Goal: Navigation & Orientation: Find specific page/section

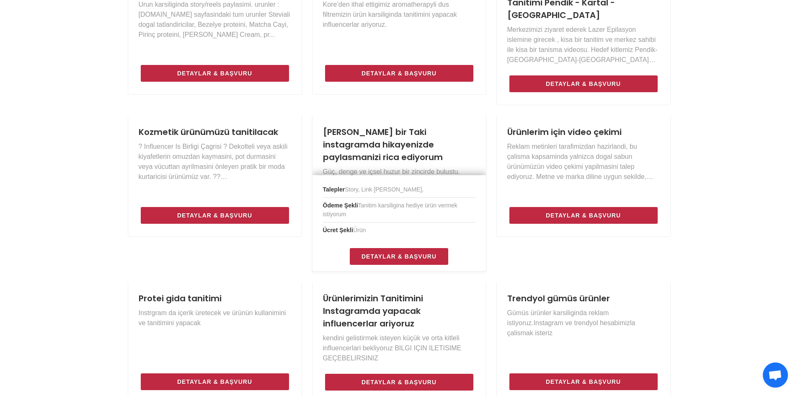
scroll to position [461, 0]
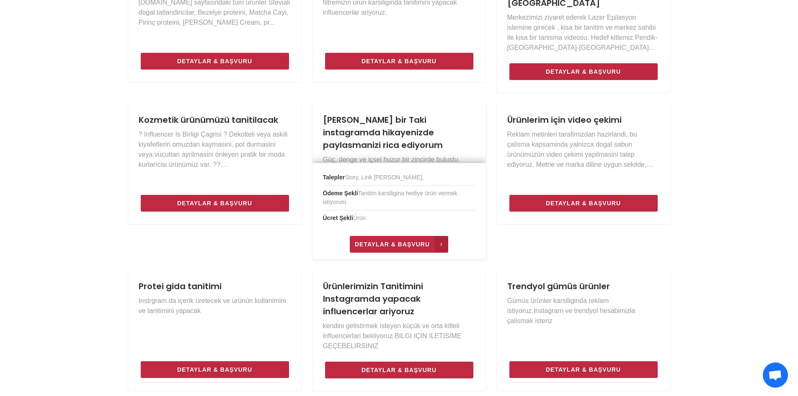
click at [404, 239] on span "Detaylar & Başvuru" at bounding box center [392, 244] width 75 height 10
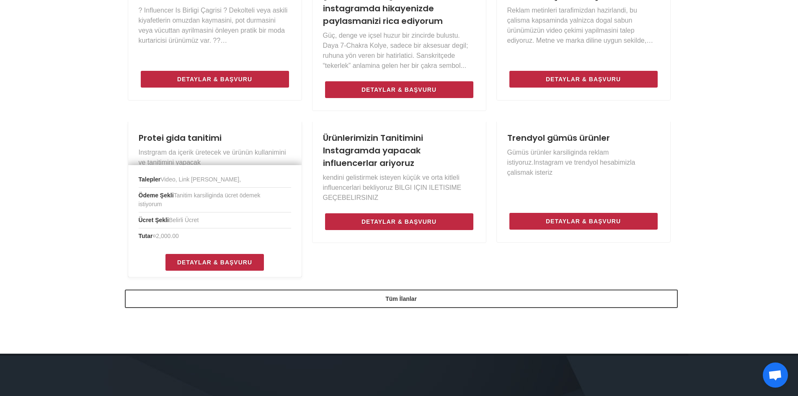
scroll to position [587, 0]
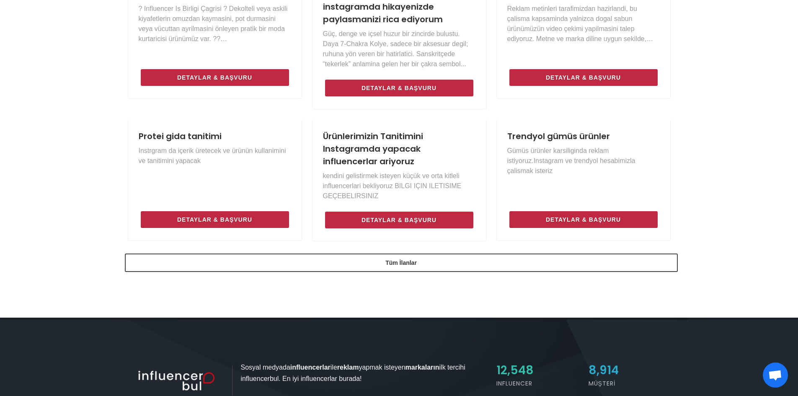
click at [320, 280] on div "INFLUENCER İLAN PANOSU Markalar İlan Veriyor - Influencerlar Başvuruyor! İlan v…" at bounding box center [399, 13] width 798 height 605
click at [344, 264] on div "INFLUENCER İLAN PANOSU Markalar İlan Veriyor - Influencerlar Başvuruyor! İlan v…" at bounding box center [399, 13] width 798 height 605
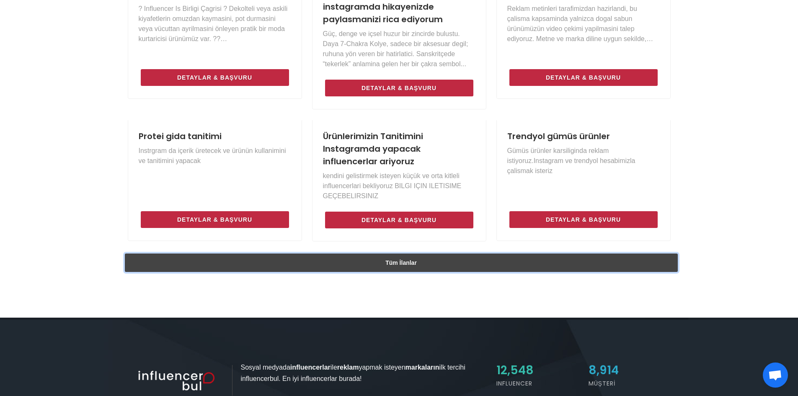
click at [381, 256] on link "Tüm İlanlar" at bounding box center [401, 263] width 553 height 18
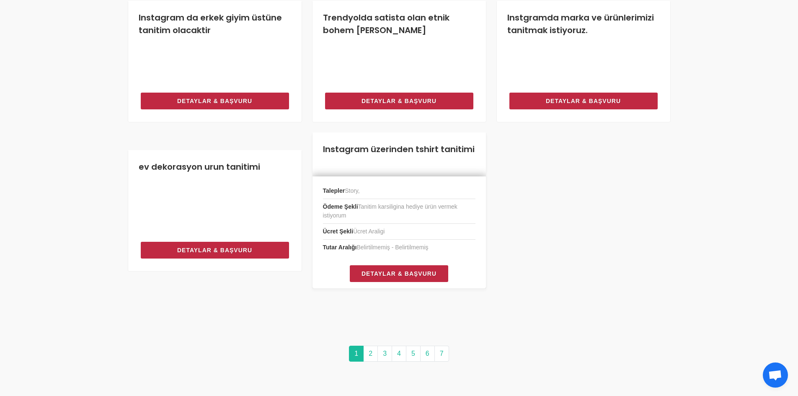
scroll to position [701, 0]
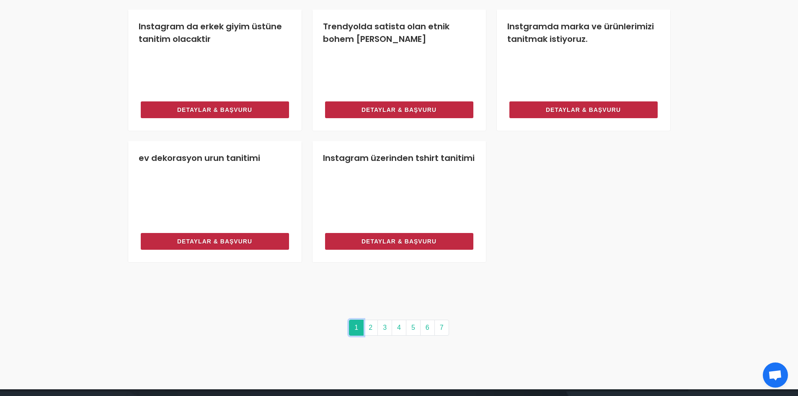
click at [363, 325] on link "1" at bounding box center [356, 328] width 15 height 16
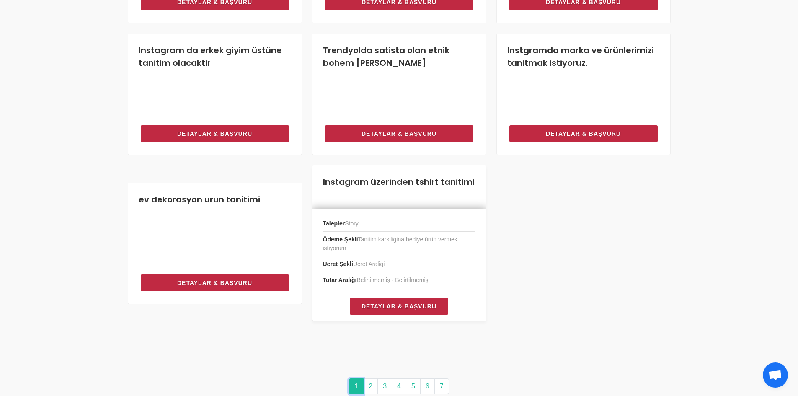
scroll to position [851, 0]
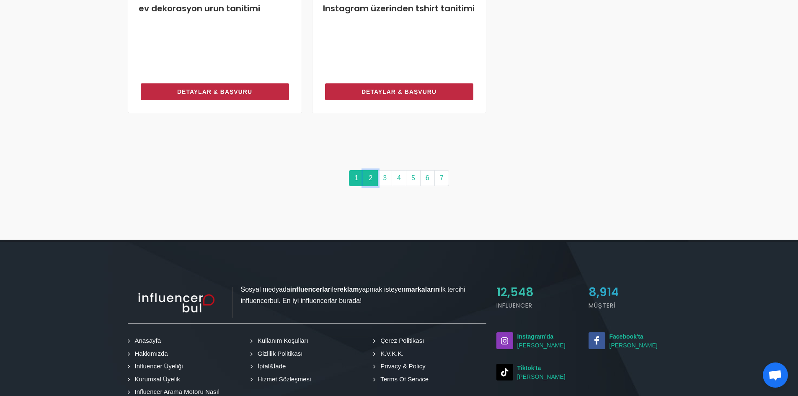
click at [372, 182] on link "2" at bounding box center [370, 178] width 15 height 16
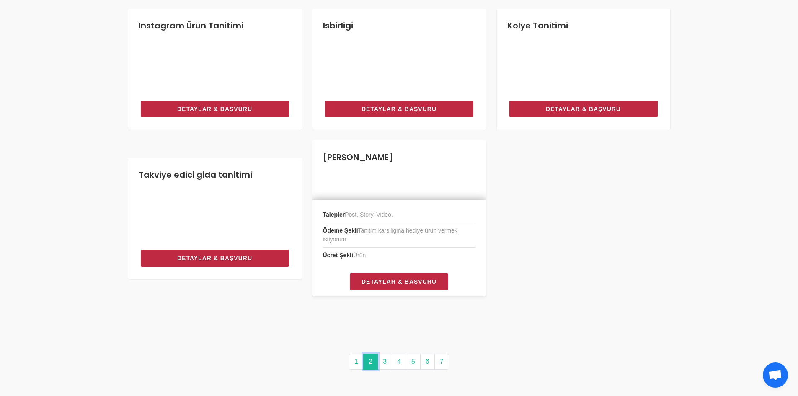
scroll to position [708, 0]
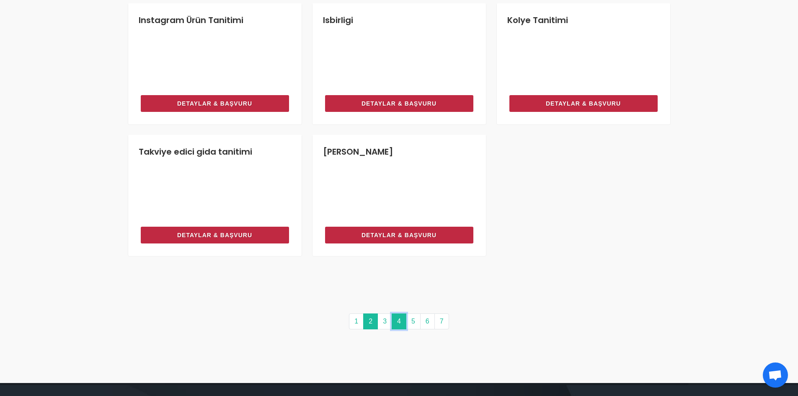
click at [393, 324] on link "4" at bounding box center [399, 321] width 15 height 16
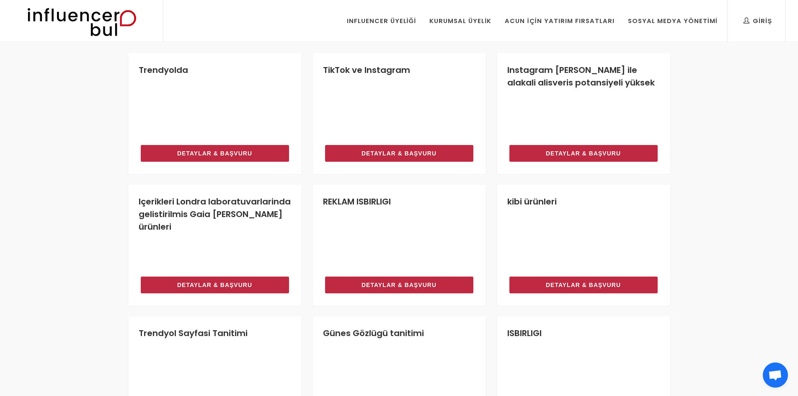
click at [97, 12] on img at bounding box center [82, 21] width 138 height 42
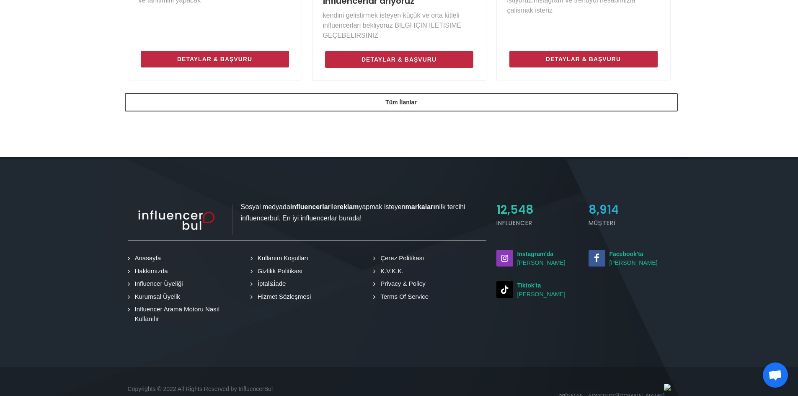
scroll to position [759, 0]
